Goal: Register for event/course

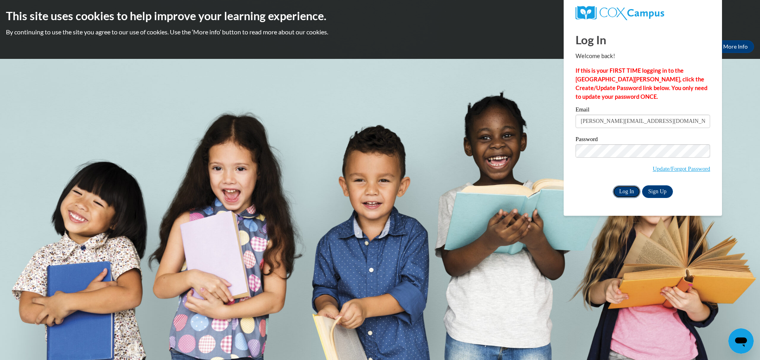
click at [630, 193] on input "Log In" at bounding box center [626, 192] width 28 height 13
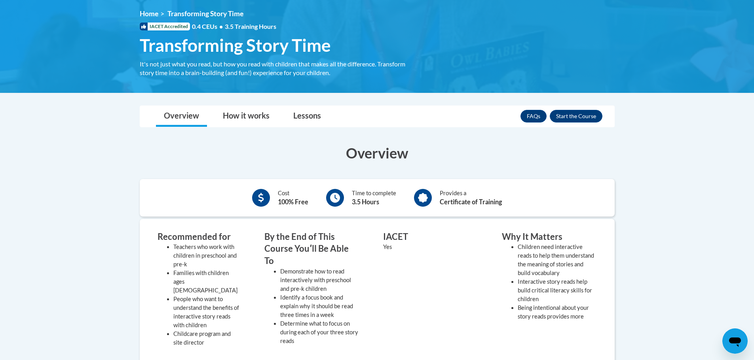
scroll to position [79, 0]
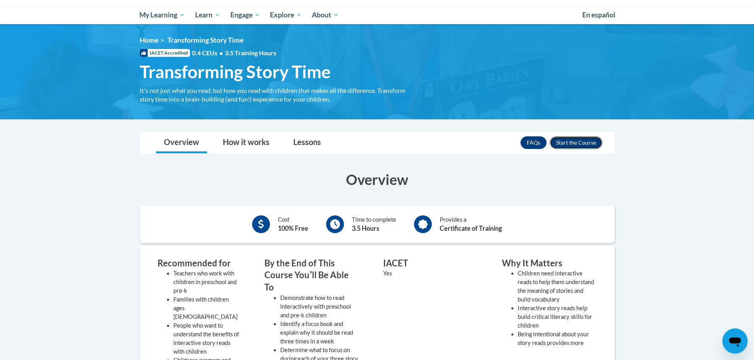
click at [578, 142] on button "Enroll" at bounding box center [576, 142] width 53 height 13
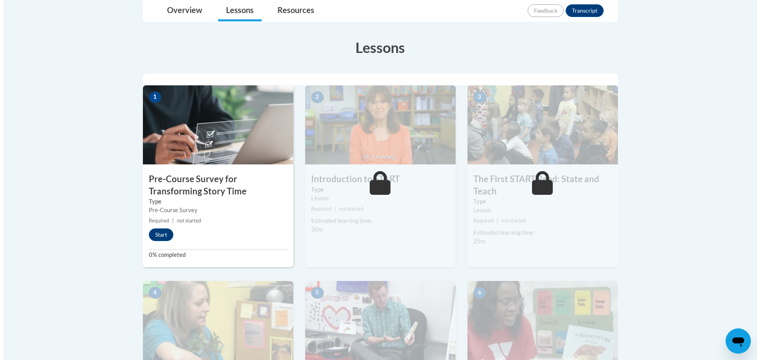
scroll to position [237, 0]
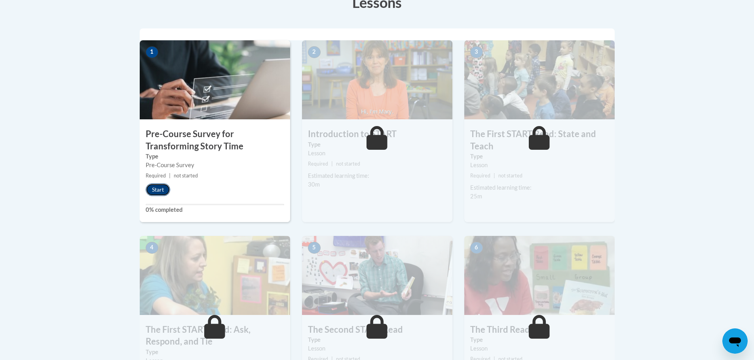
click at [167, 191] on button "Start" at bounding box center [158, 190] width 25 height 13
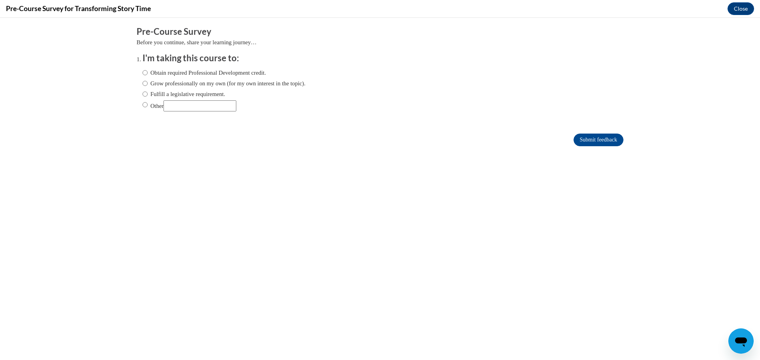
scroll to position [0, 0]
click at [142, 105] on input "Other" at bounding box center [144, 104] width 5 height 9
radio input "true"
click at [142, 74] on input "Obtain required Professional Development credit." at bounding box center [144, 72] width 5 height 9
radio input "true"
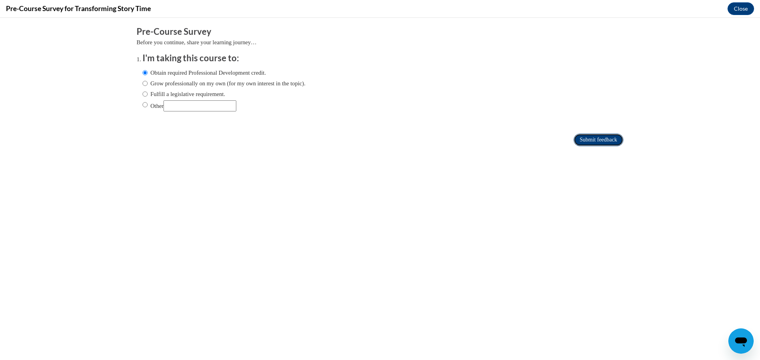
click at [586, 141] on input "Submit feedback" at bounding box center [598, 140] width 50 height 13
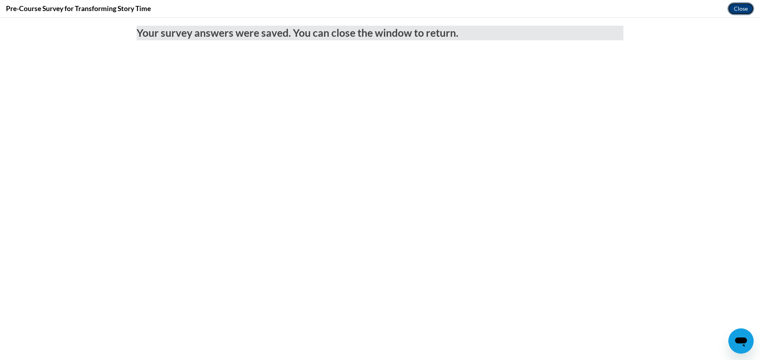
click at [737, 11] on button "Close" at bounding box center [740, 8] width 27 height 13
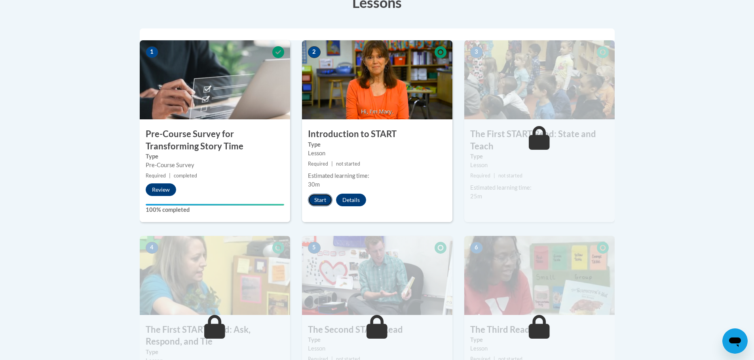
click at [323, 199] on button "Start" at bounding box center [320, 200] width 25 height 13
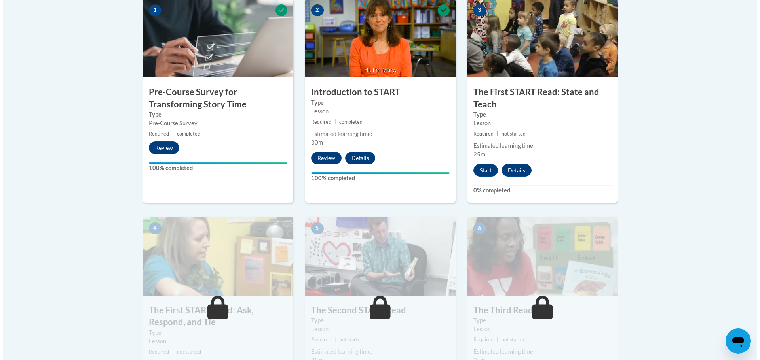
scroll to position [277, 0]
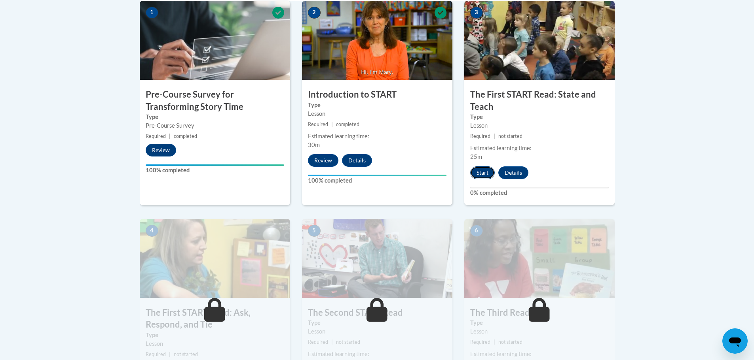
click at [483, 173] on button "Start" at bounding box center [482, 173] width 25 height 13
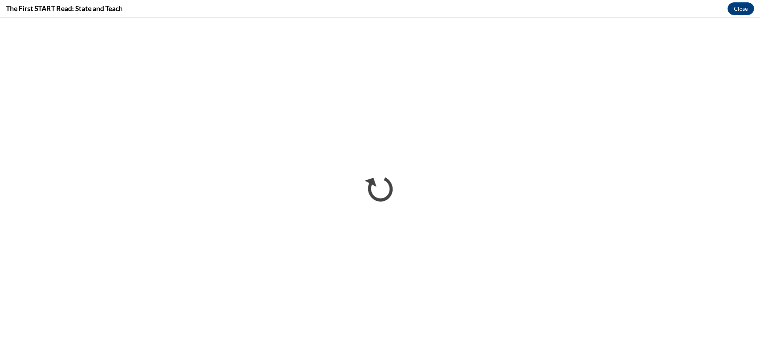
scroll to position [0, 0]
